Goal: Task Accomplishment & Management: Manage account settings

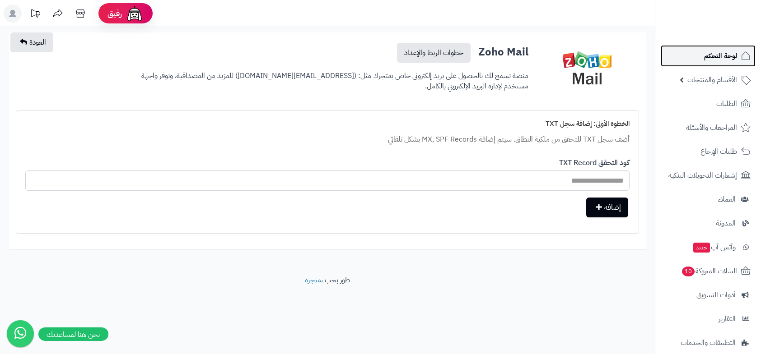
drag, startPoint x: 0, startPoint y: 0, endPoint x: 722, endPoint y: 52, distance: 724.3
click at [722, 52] on span "لوحة التحكم" at bounding box center [720, 56] width 33 height 13
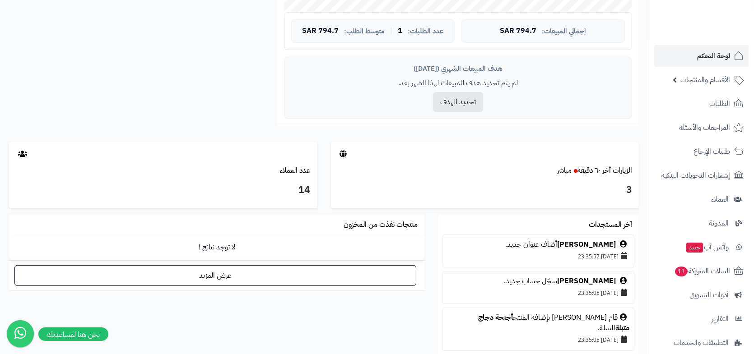
scroll to position [361, 0]
click at [703, 273] on span "السلات المتروكة 11" at bounding box center [702, 271] width 56 height 13
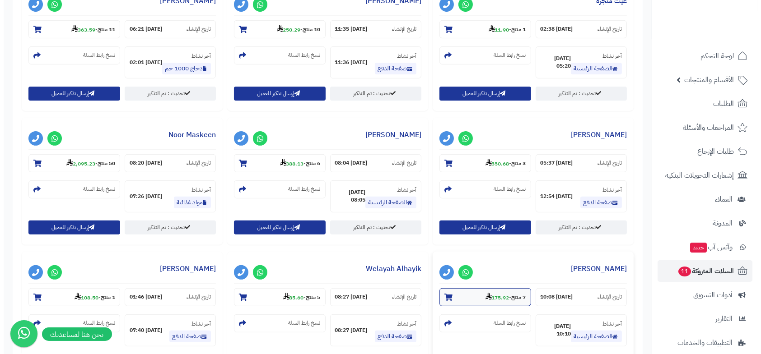
scroll to position [381, 0]
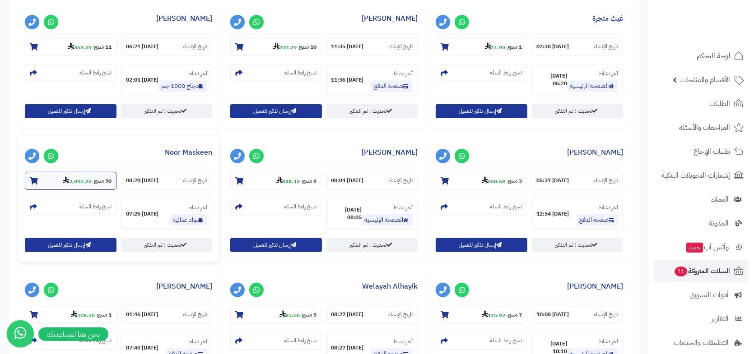
click at [95, 184] on strong "50 منتج" at bounding box center [103, 181] width 18 height 8
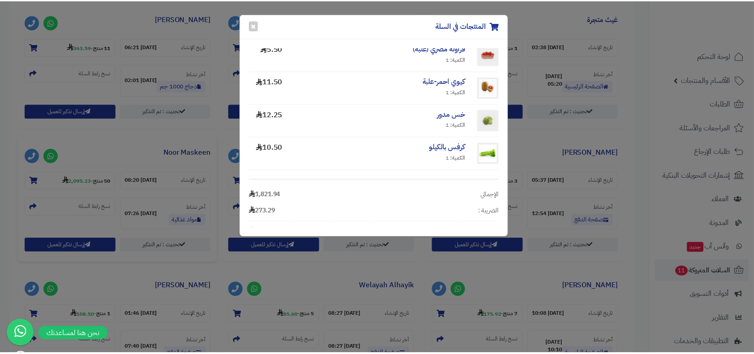
scroll to position [1535, 0]
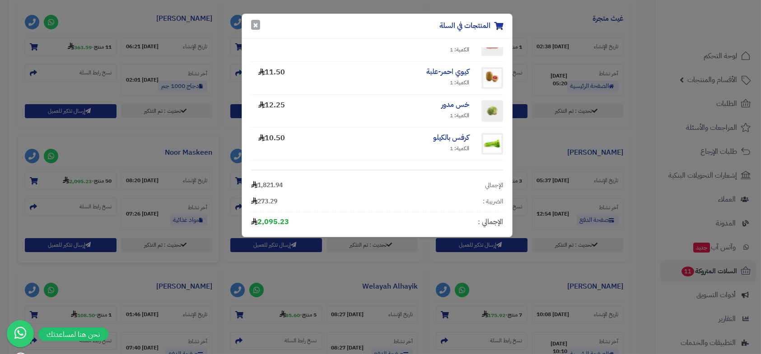
click at [258, 24] on button "×" at bounding box center [255, 25] width 9 height 10
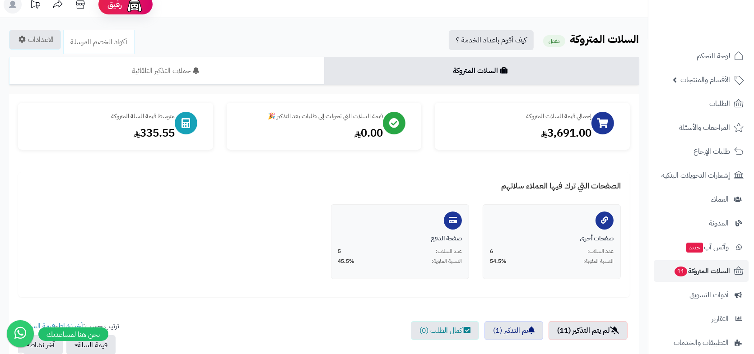
scroll to position [0, 0]
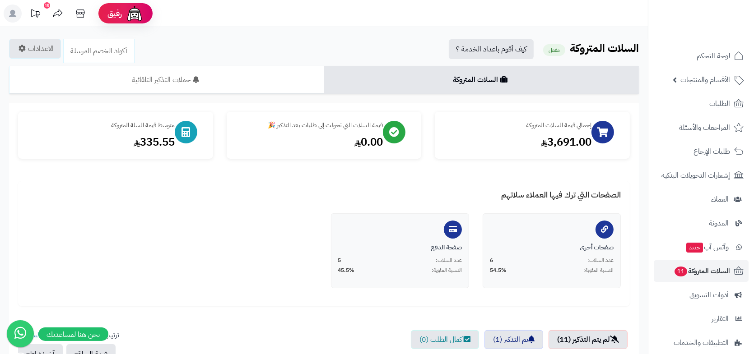
drag, startPoint x: 311, startPoint y: 0, endPoint x: 334, endPoint y: 7, distance: 24.6
click at [364, 19] on header "رفيق ! 10 الطلبات معالجة مكتمل إرجاع المنتجات العملاء المتواجدون الان 14 عملاء …" at bounding box center [377, 13] width 754 height 27
click at [80, 14] on icon at bounding box center [80, 14] width 18 height 18
